Goal: Communication & Community: Connect with others

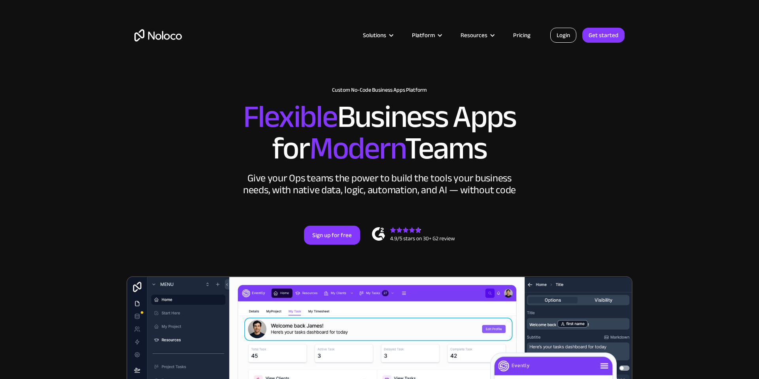
click at [567, 36] on link "Login" at bounding box center [563, 35] width 26 height 15
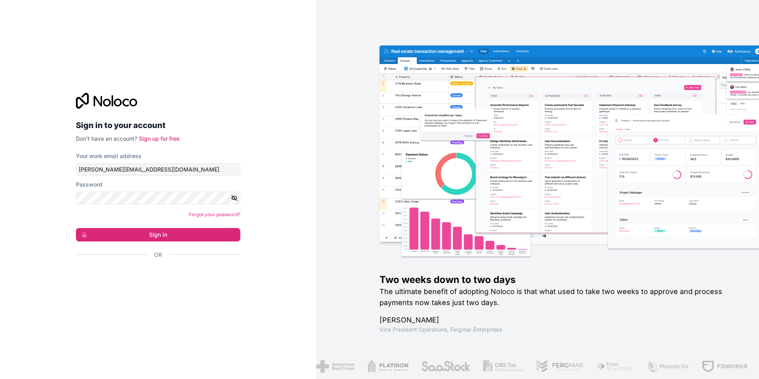
type input "[PERSON_NAME][EMAIL_ADDRESS][DOMAIN_NAME]"
click at [158, 234] on button "Sign in" at bounding box center [158, 234] width 164 height 13
click at [156, 235] on button "Sign in" at bounding box center [158, 234] width 164 height 13
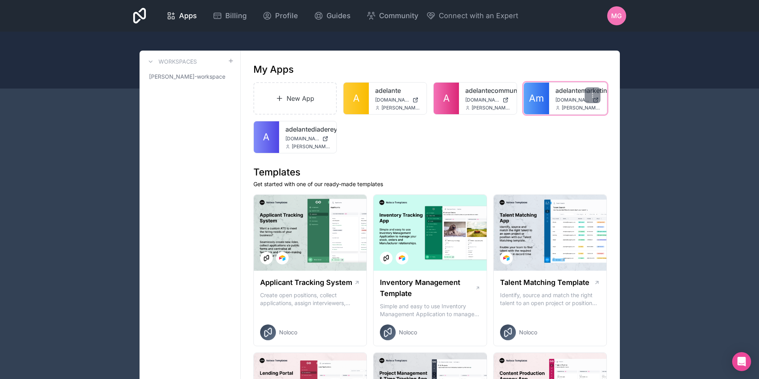
click at [559, 99] on span "adelantemarketing.noloco.co" at bounding box center [572, 100] width 34 height 6
click at [620, 17] on span "MG" at bounding box center [616, 15] width 11 height 9
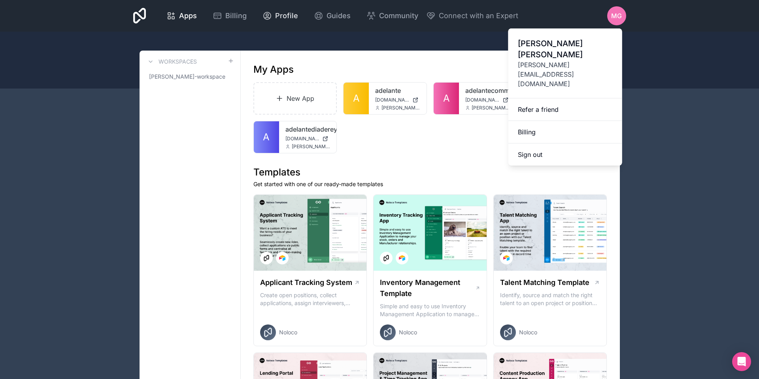
click at [298, 14] on span "Profile" at bounding box center [286, 15] width 23 height 11
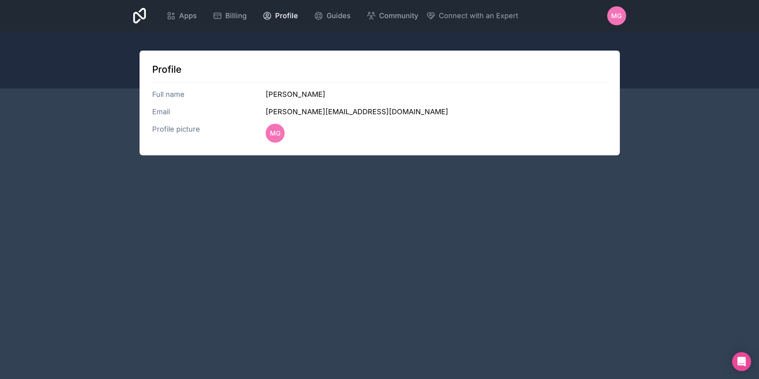
click at [617, 15] on span "MG" at bounding box center [616, 15] width 11 height 9
click at [244, 58] on div "Profile Full name Maria Gonzalez Email maria@adelantecommunity.org Profile pict…" at bounding box center [379, 103] width 480 height 105
click at [247, 11] on span "Billing" at bounding box center [235, 15] width 21 height 11
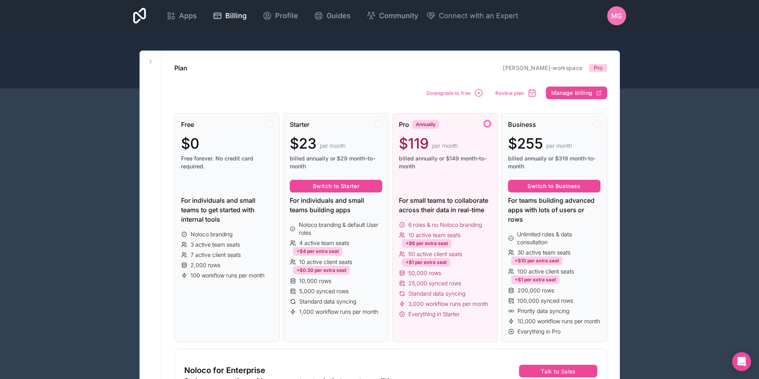
click at [146, 13] on icon at bounding box center [139, 16] width 13 height 16
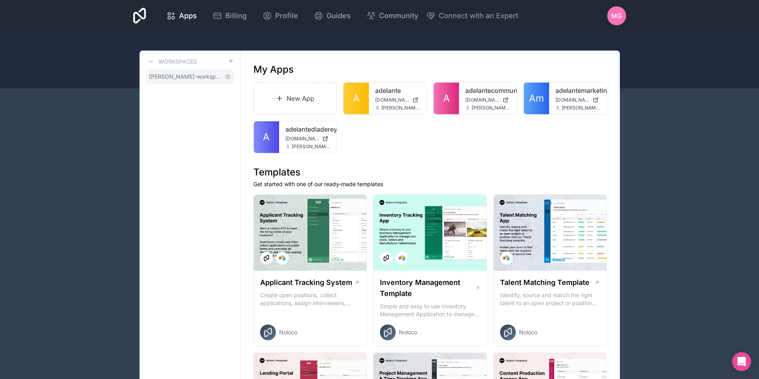
click at [205, 78] on span "maria-gonzalez-workspace" at bounding box center [185, 77] width 72 height 8
click at [226, 78] on icon at bounding box center [227, 76] width 6 height 6
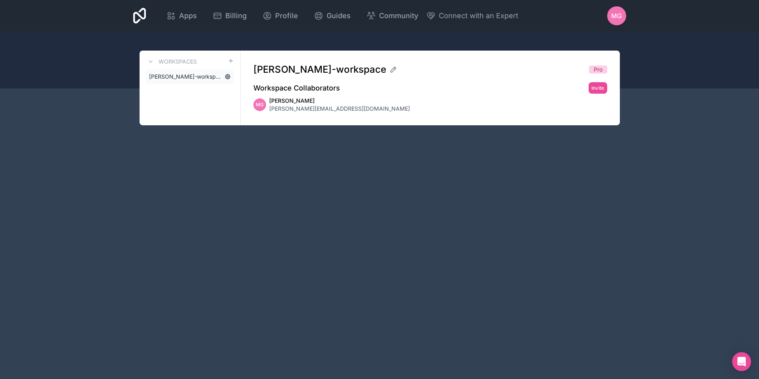
click at [228, 76] on icon at bounding box center [228, 77] width 2 height 2
click at [600, 90] on button "Invite" at bounding box center [597, 87] width 19 height 11
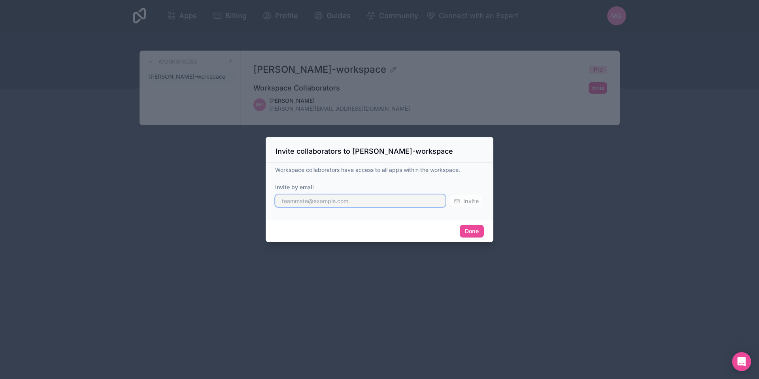
click at [339, 206] on input "text" at bounding box center [360, 200] width 170 height 13
paste input "diana@weactualize.com"
type input "diana@weactualize.com"
click at [475, 203] on span "Invite" at bounding box center [470, 201] width 15 height 7
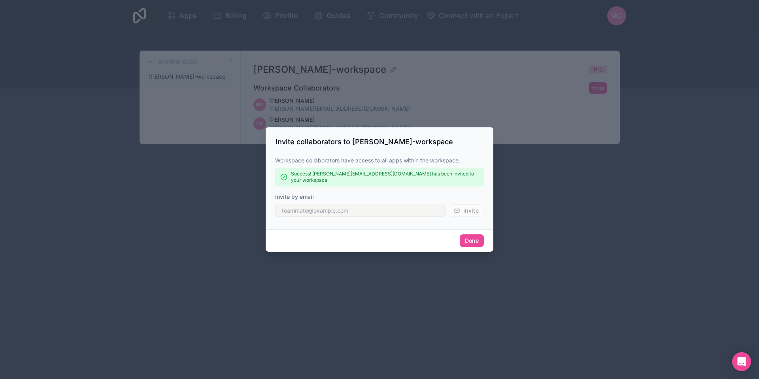
click at [474, 237] on button "Done" at bounding box center [472, 240] width 24 height 13
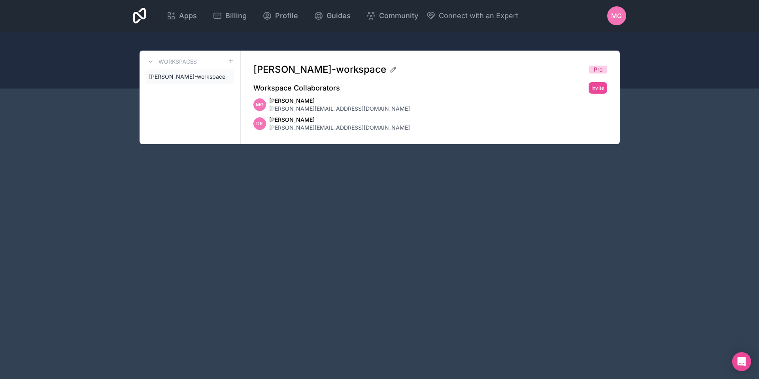
click at [497, 231] on div "Apps Billing Profile Guides Community Connect with an Expert MG Billing Profile…" at bounding box center [379, 189] width 759 height 379
click at [622, 201] on div "Apps Billing Profile Guides Community Connect with an Expert MG Billing Profile…" at bounding box center [379, 189] width 759 height 379
click at [675, 126] on div "Apps Billing Profile Guides Community Connect with an Expert MG Billing Profile…" at bounding box center [379, 189] width 759 height 379
